Goal: Task Accomplishment & Management: Manage account settings

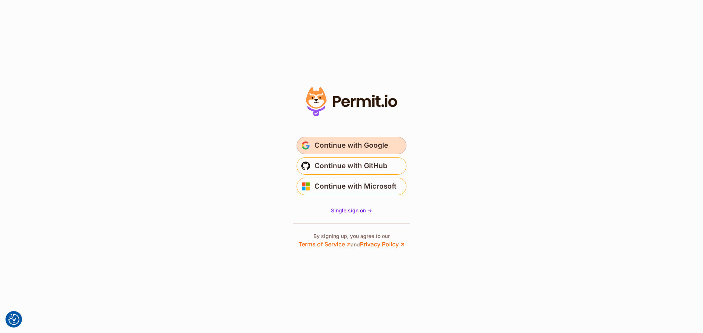
click at [351, 141] on span "Continue with Google" at bounding box center [351, 146] width 74 height 12
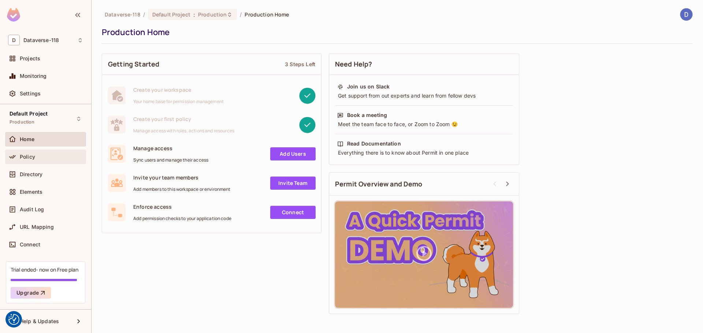
click at [43, 156] on div "Policy" at bounding box center [51, 157] width 63 height 6
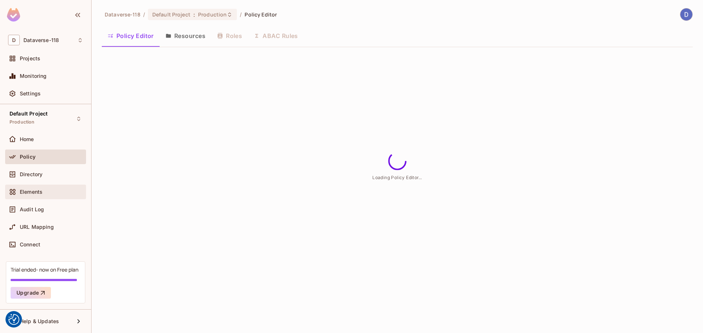
click at [33, 196] on div "Elements" at bounding box center [45, 192] width 75 height 9
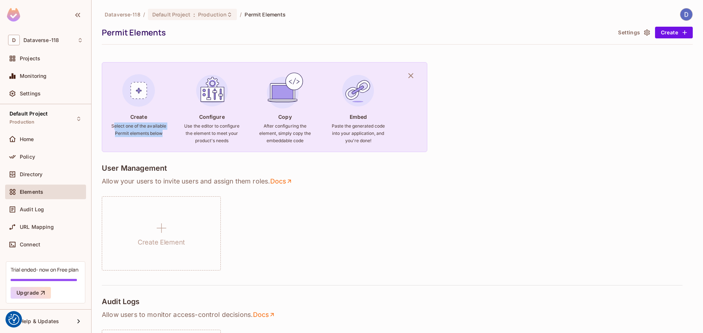
drag, startPoint x: 113, startPoint y: 126, endPoint x: 170, endPoint y: 134, distance: 57.3
click at [171, 134] on div "Create Select one of the available Permit elements below Configure Use the edit…" at bounding box center [264, 107] width 325 height 90
click at [170, 134] on div "Create Select one of the available Permit elements below Configure Use the edit…" at bounding box center [264, 107] width 325 height 90
drag, startPoint x: 116, startPoint y: 125, endPoint x: 112, endPoint y: 124, distance: 4.1
click at [112, 124] on div "Create Select one of the available Permit elements below Configure Use the edit…" at bounding box center [264, 107] width 325 height 90
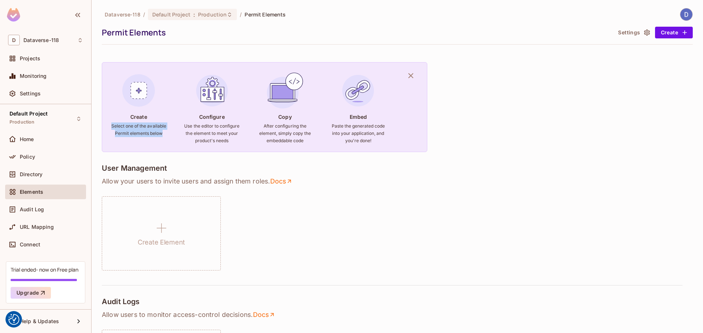
click at [112, 124] on h6 "Select one of the available Permit elements below" at bounding box center [139, 130] width 56 height 15
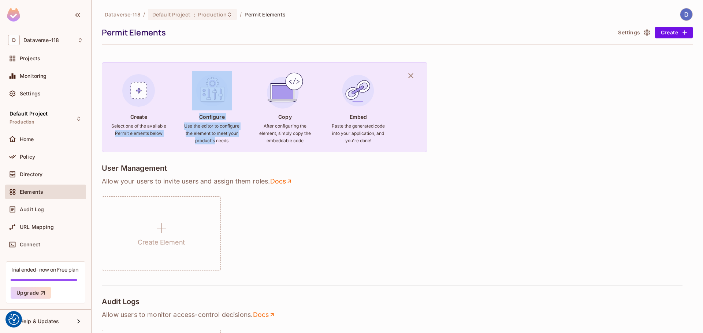
drag, startPoint x: 197, startPoint y: 128, endPoint x: 237, endPoint y: 144, distance: 43.0
click at [237, 144] on div "Create Select one of the available Permit elements below Configure Use the edit…" at bounding box center [264, 107] width 325 height 90
click at [237, 144] on h6 "Use the editor to configure the element to meet your product's needs" at bounding box center [212, 134] width 56 height 22
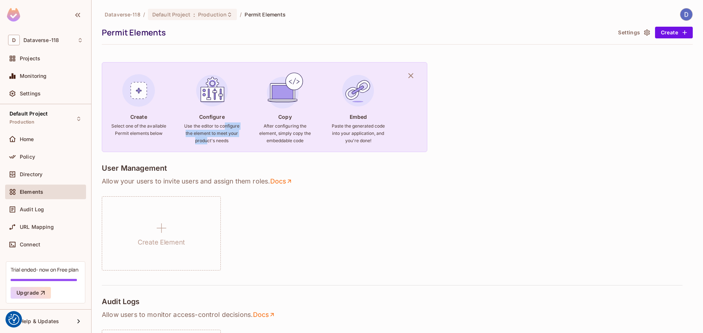
drag, startPoint x: 210, startPoint y: 144, endPoint x: 190, endPoint y: 129, distance: 24.9
click at [190, 129] on h6 "Use the editor to configure the element to meet your product's needs" at bounding box center [212, 134] width 56 height 22
drag, startPoint x: 208, startPoint y: 139, endPoint x: 231, endPoint y: 146, distance: 24.0
click at [231, 145] on h6 "Use the editor to configure the element to meet your product's needs" at bounding box center [212, 134] width 56 height 22
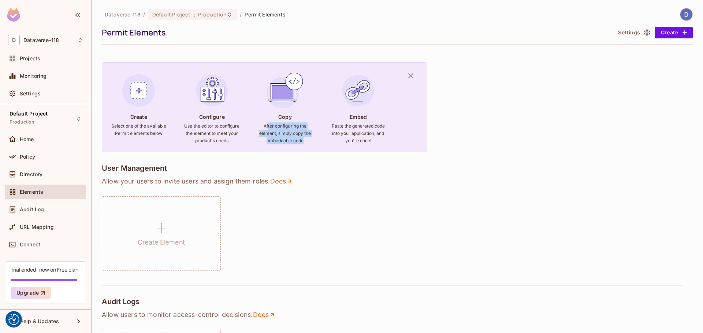
drag, startPoint x: 274, startPoint y: 126, endPoint x: 314, endPoint y: 144, distance: 44.1
click at [314, 144] on div "Create Select one of the available Permit elements below Configure Use the edit…" at bounding box center [264, 107] width 325 height 90
drag, startPoint x: 314, startPoint y: 142, endPoint x: 261, endPoint y: 126, distance: 55.6
click at [261, 126] on div "Create Select one of the available Permit elements below Configure Use the edit…" at bounding box center [264, 107] width 325 height 90
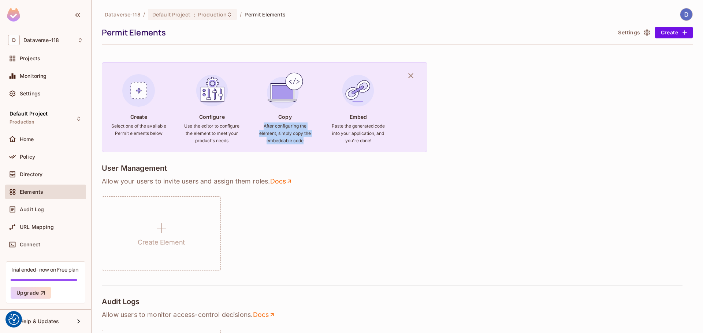
click at [261, 126] on h6 "After configuring the element, simply copy the embeddable code" at bounding box center [285, 134] width 56 height 22
drag, startPoint x: 261, startPoint y: 126, endPoint x: 317, endPoint y: 144, distance: 58.5
click at [317, 144] on div "Create Select one of the available Permit elements below Configure Use the edit…" at bounding box center [264, 107] width 325 height 90
click at [325, 145] on div "Create Select one of the available Permit elements below Configure Use the edit…" at bounding box center [264, 107] width 325 height 90
drag, startPoint x: 327, startPoint y: 133, endPoint x: 397, endPoint y: 141, distance: 70.0
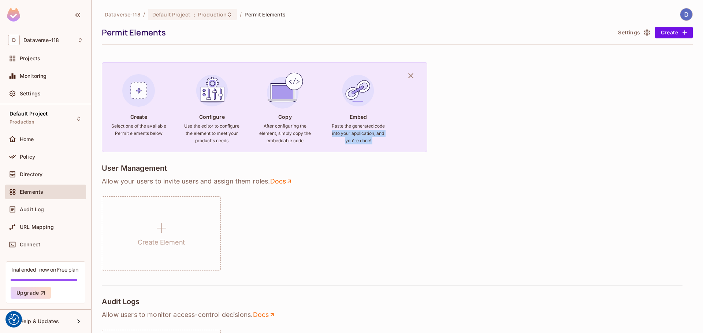
click at [397, 141] on div "Create Select one of the available Permit elements below Configure Use the edit…" at bounding box center [264, 107] width 325 height 90
drag, startPoint x: 385, startPoint y: 141, endPoint x: 332, endPoint y: 124, distance: 56.0
click at [332, 124] on h6 "Paste the generated code into your application, and you're done!" at bounding box center [358, 134] width 56 height 22
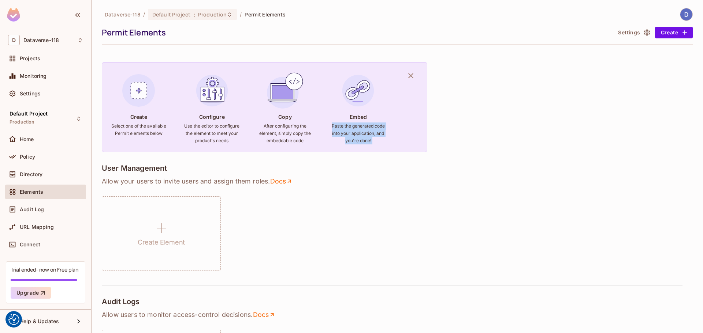
drag, startPoint x: 332, startPoint y: 124, endPoint x: 378, endPoint y: 141, distance: 49.3
click at [378, 141] on h6 "Paste the generated code into your application, and you're done!" at bounding box center [358, 134] width 56 height 22
drag, startPoint x: 351, startPoint y: 134, endPoint x: 319, endPoint y: 124, distance: 33.7
click at [319, 124] on div "Create Select one of the available Permit elements below Configure Use the edit…" at bounding box center [264, 107] width 325 height 90
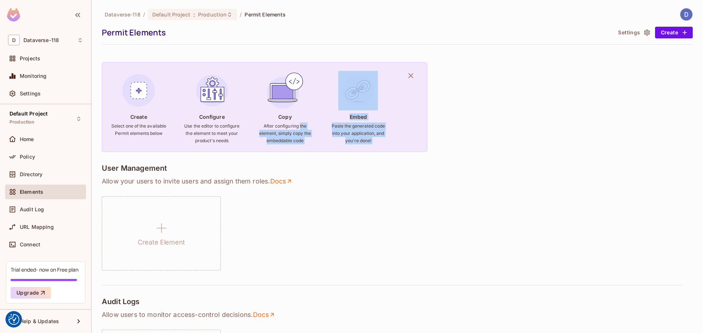
click at [335, 124] on h6 "Paste the generated code into your application, and you're done!" at bounding box center [358, 134] width 56 height 22
drag, startPoint x: 332, startPoint y: 124, endPoint x: 375, endPoint y: 141, distance: 46.4
click at [375, 141] on h6 "Paste the generated code into your application, and you're done!" at bounding box center [358, 134] width 56 height 22
drag, startPoint x: 375, startPoint y: 141, endPoint x: 316, endPoint y: 118, distance: 63.4
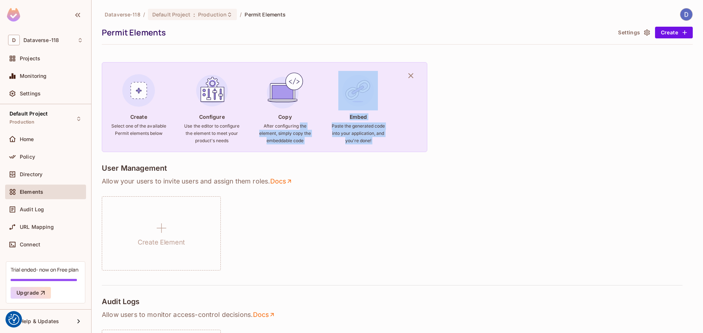
click at [316, 118] on div "Create Select one of the available Permit elements below Configure Use the edit…" at bounding box center [264, 107] width 325 height 90
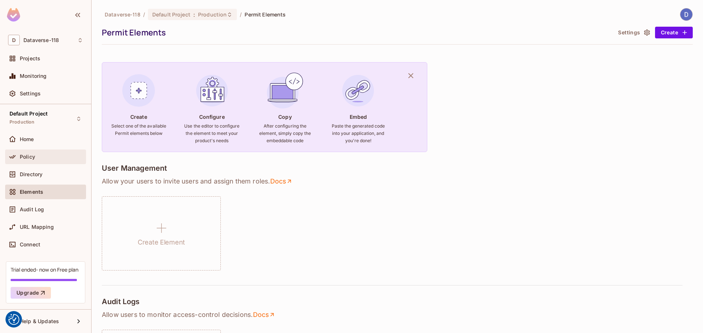
click at [40, 156] on div "Policy" at bounding box center [51, 157] width 63 height 6
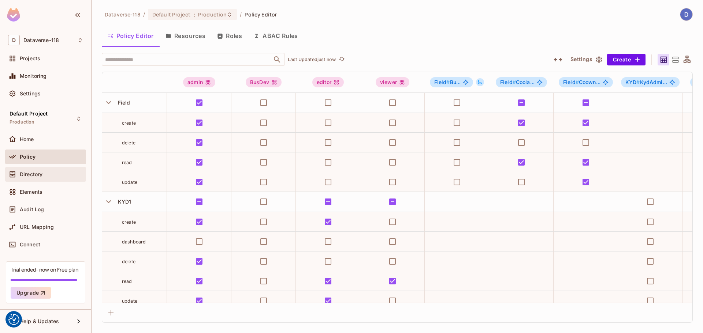
click at [44, 176] on div "Directory" at bounding box center [51, 175] width 63 height 6
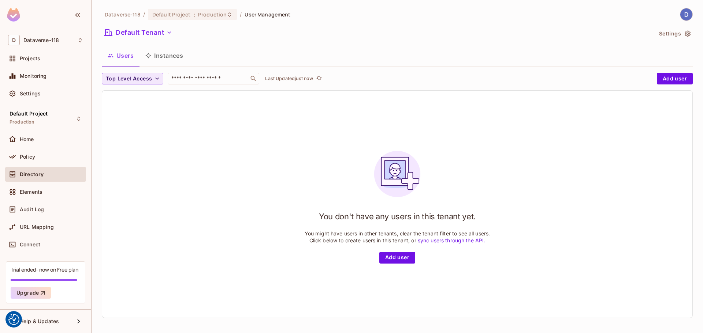
click at [141, 78] on span "Top Level Access" at bounding box center [129, 78] width 46 height 9
click at [125, 94] on span "BusDev" at bounding box center [120, 95] width 25 height 7
click at [129, 79] on icon "button" at bounding box center [130, 78] width 7 height 7
click at [157, 55] on button "Instances" at bounding box center [163, 55] width 49 height 18
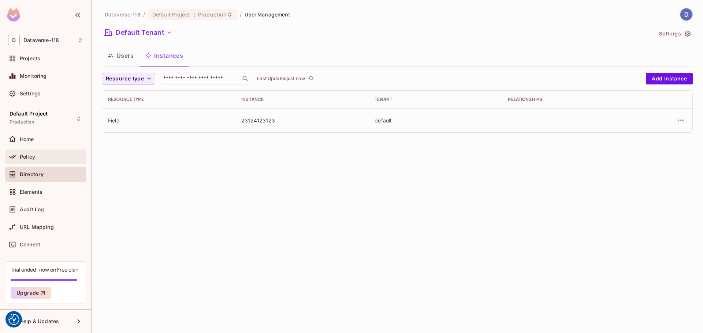
click at [33, 156] on span "Policy" at bounding box center [27, 157] width 15 height 6
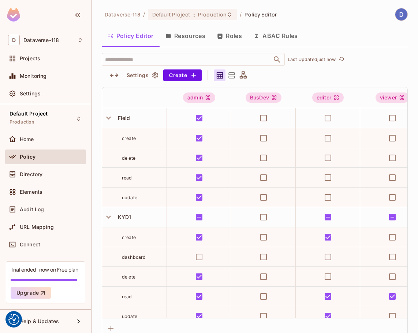
drag, startPoint x: 232, startPoint y: 32, endPoint x: 231, endPoint y: 46, distance: 14.0
click at [232, 32] on button "Roles" at bounding box center [229, 36] width 37 height 18
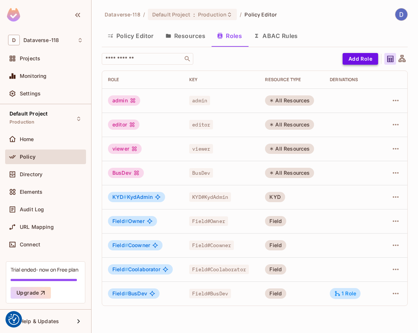
click at [358, 60] on button "Add Role" at bounding box center [361, 59] width 36 height 12
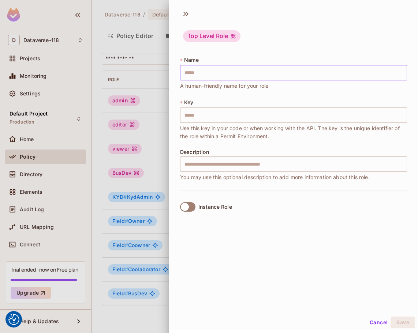
click at [296, 79] on input "text" at bounding box center [293, 72] width 227 height 15
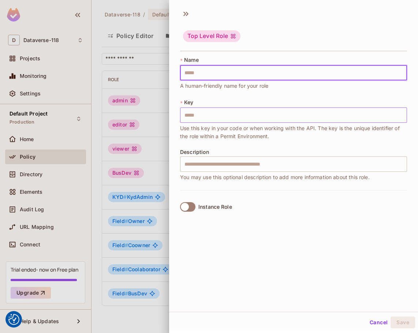
click at [198, 115] on input "text" at bounding box center [293, 115] width 227 height 15
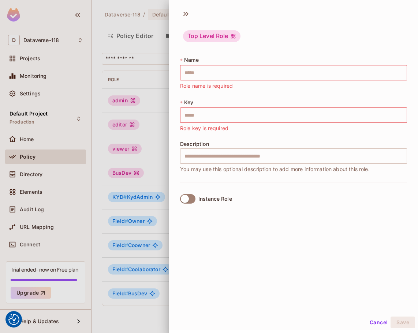
click at [189, 173] on div "Description ​ You may use this optional description to add more information abo…" at bounding box center [293, 157] width 227 height 32
click at [190, 193] on label "Instance Role" at bounding box center [204, 198] width 55 height 15
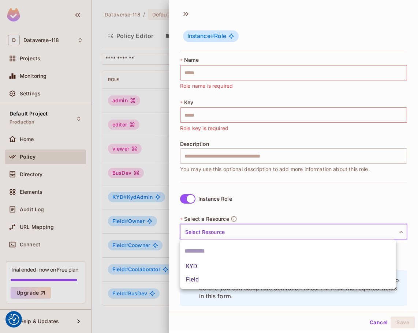
click at [210, 228] on body "We use cookies to enhance your browsing experience, serve personalized ads or c…" at bounding box center [209, 166] width 418 height 333
click at [197, 272] on li "KYD" at bounding box center [288, 266] width 216 height 13
type input "***"
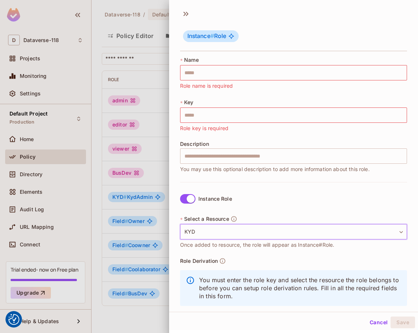
click at [210, 235] on body "We use cookies to enhance your browsing experience, serve personalized ads or c…" at bounding box center [209, 166] width 418 height 333
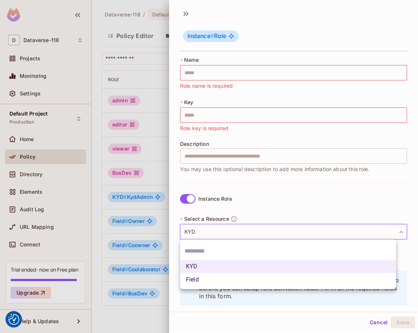
click at [210, 235] on div at bounding box center [209, 166] width 418 height 333
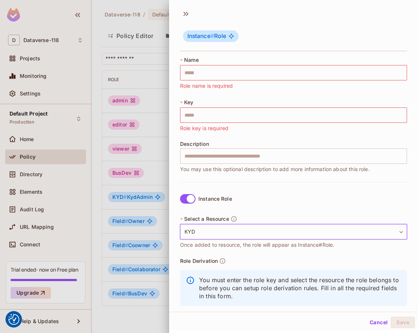
click at [224, 261] on icon "button" at bounding box center [222, 261] width 7 height 7
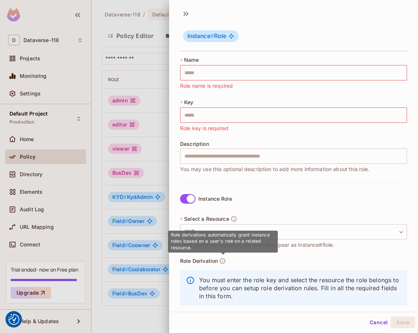
click at [224, 261] on icon "button" at bounding box center [222, 261] width 7 height 7
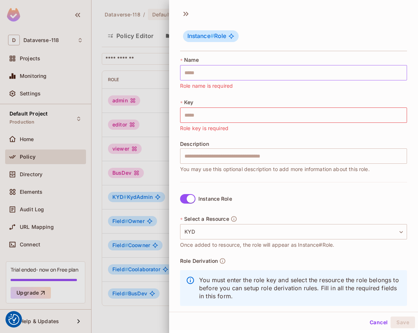
click at [212, 73] on input "text" at bounding box center [293, 72] width 227 height 15
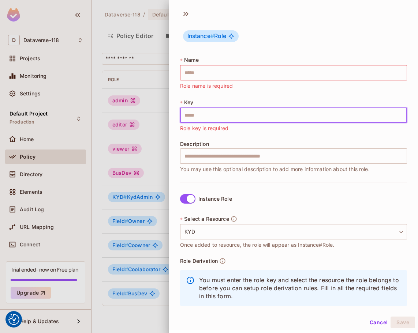
click at [199, 117] on input "text" at bounding box center [293, 115] width 227 height 15
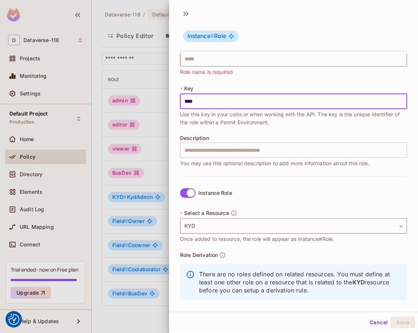
scroll to position [21, 0]
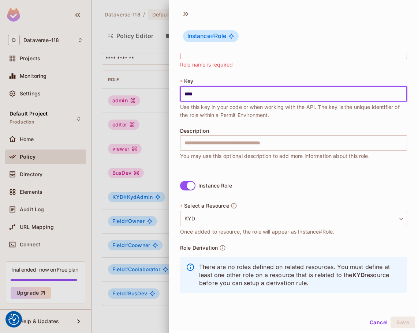
type input "****"
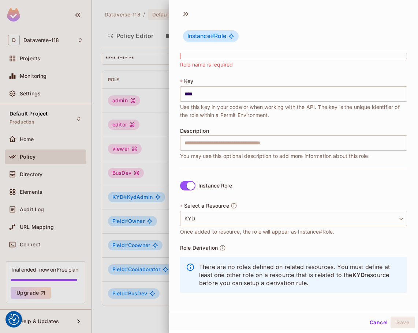
drag, startPoint x: 329, startPoint y: 278, endPoint x: 353, endPoint y: 284, distance: 24.2
click at [353, 284] on p "There are no roles defined on related resources. You must define at least one o…" at bounding box center [300, 275] width 202 height 24
click at [196, 145] on input "text" at bounding box center [293, 142] width 227 height 15
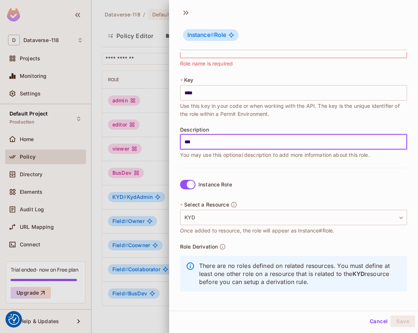
scroll to position [0, 0]
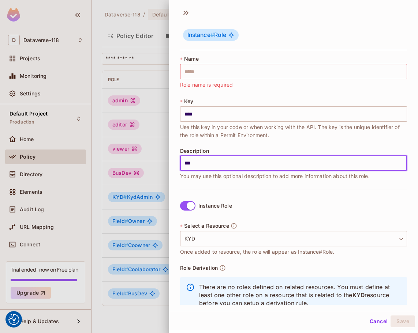
type input "***"
drag, startPoint x: 180, startPoint y: 16, endPoint x: 184, endPoint y: 14, distance: 4.6
click at [180, 16] on div "Instance # Role" at bounding box center [293, 29] width 249 height 45
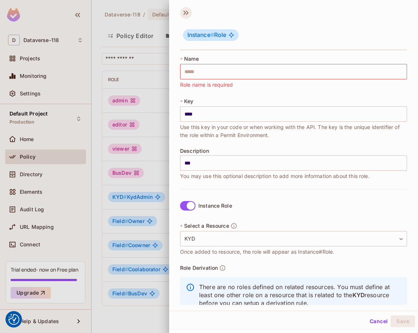
click at [184, 14] on icon at bounding box center [184, 13] width 3 height 4
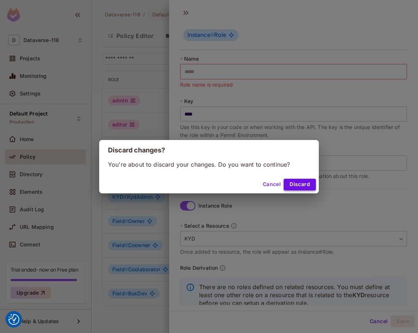
click at [298, 186] on button "Discard" at bounding box center [300, 185] width 32 height 12
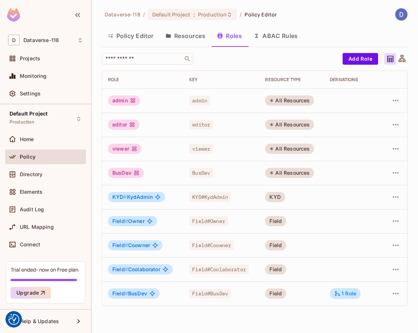
click at [183, 36] on button "Resources" at bounding box center [186, 36] width 52 height 18
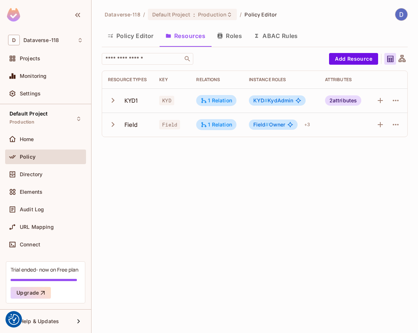
click at [113, 121] on icon "button" at bounding box center [113, 125] width 10 height 10
click at [113, 123] on icon "button" at bounding box center [113, 125] width 10 height 10
click at [234, 37] on button "Roles" at bounding box center [229, 36] width 37 height 18
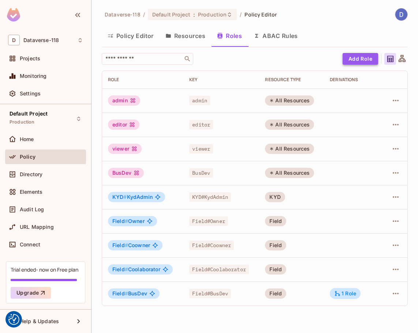
click at [357, 58] on button "Add Role" at bounding box center [361, 59] width 36 height 12
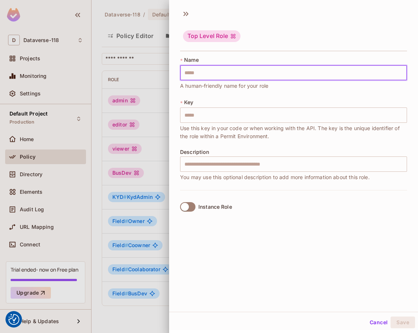
click at [265, 67] on input "text" at bounding box center [293, 72] width 227 height 15
type input "*"
type input "***"
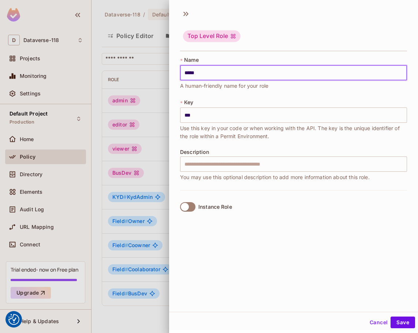
type input "******"
type input "********"
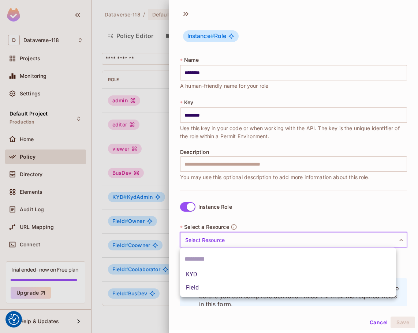
click at [219, 239] on body "We use cookies to enhance your browsing experience, serve personalized ads or c…" at bounding box center [209, 166] width 418 height 333
click at [208, 275] on li "KYD" at bounding box center [288, 274] width 216 height 13
type input "***"
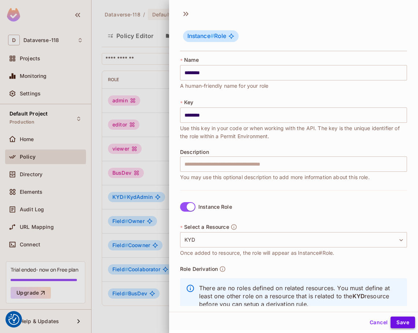
click at [405, 324] on button "Save" at bounding box center [403, 323] width 25 height 12
